Goal: Communication & Community: Answer question/provide support

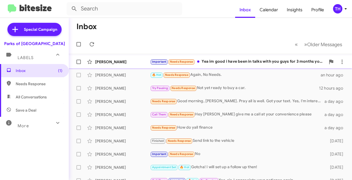
click at [222, 61] on div "Important Needs Response Yea im good i have been in talks with you guys for 3 m…" at bounding box center [238, 62] width 176 height 6
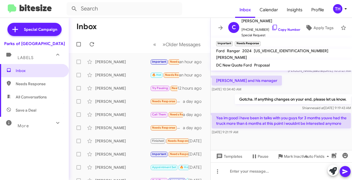
scroll to position [238, 0]
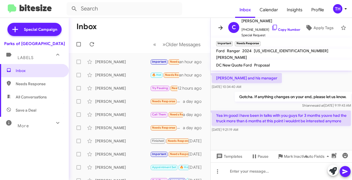
click at [222, 26] on icon at bounding box center [221, 28] width 4 height 4
